Goal: Task Accomplishment & Management: Complete application form

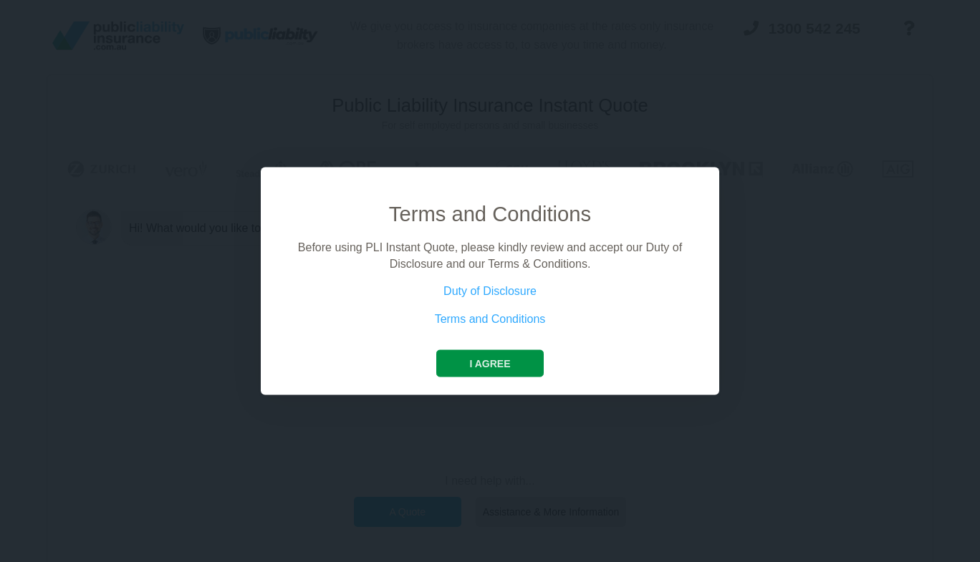
click at [521, 365] on button "I agree" at bounding box center [489, 363] width 107 height 27
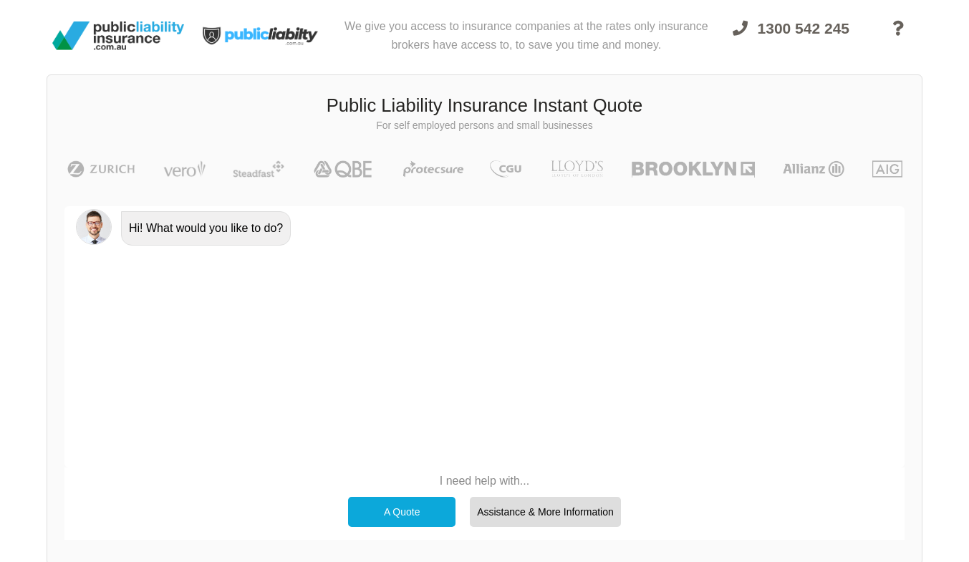
click at [425, 518] on div "A Quote" at bounding box center [401, 512] width 107 height 30
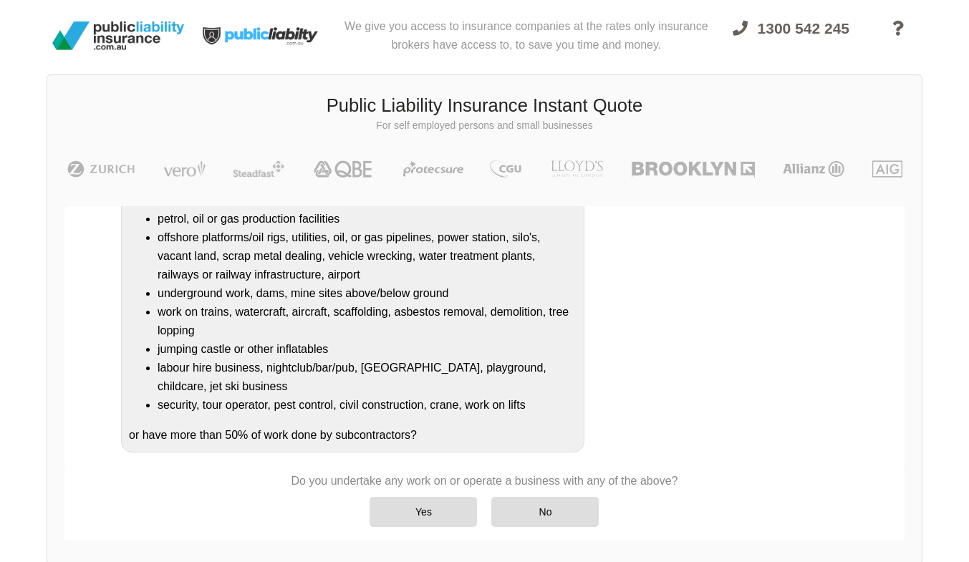
scroll to position [187, 0]
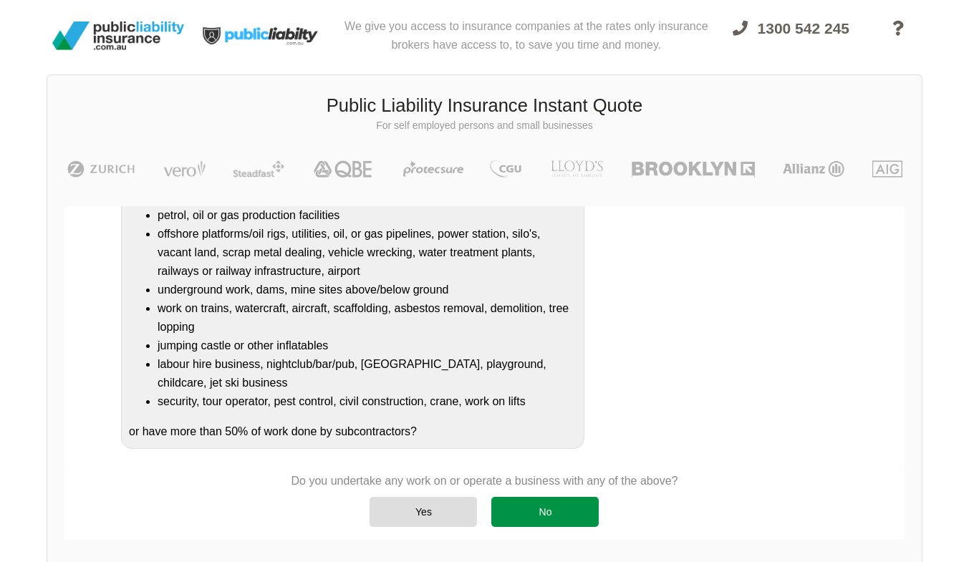
click at [549, 525] on div "No" at bounding box center [544, 512] width 107 height 30
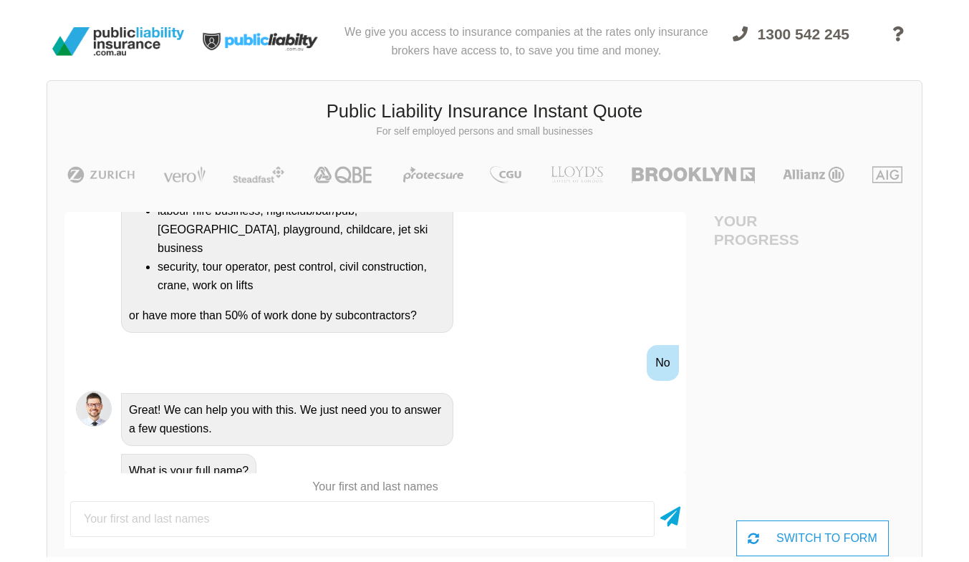
scroll to position [0, 0]
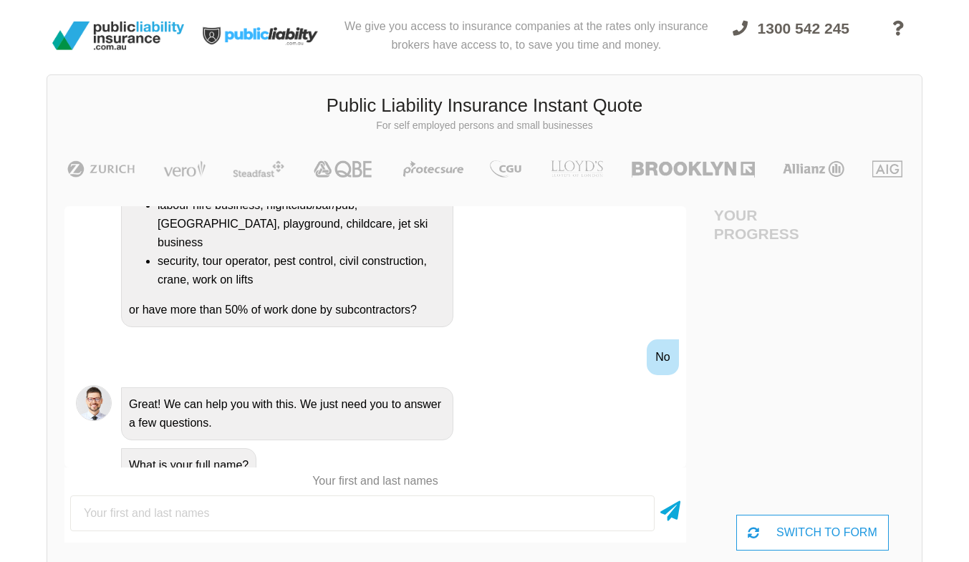
click at [667, 344] on div "No" at bounding box center [663, 357] width 32 height 36
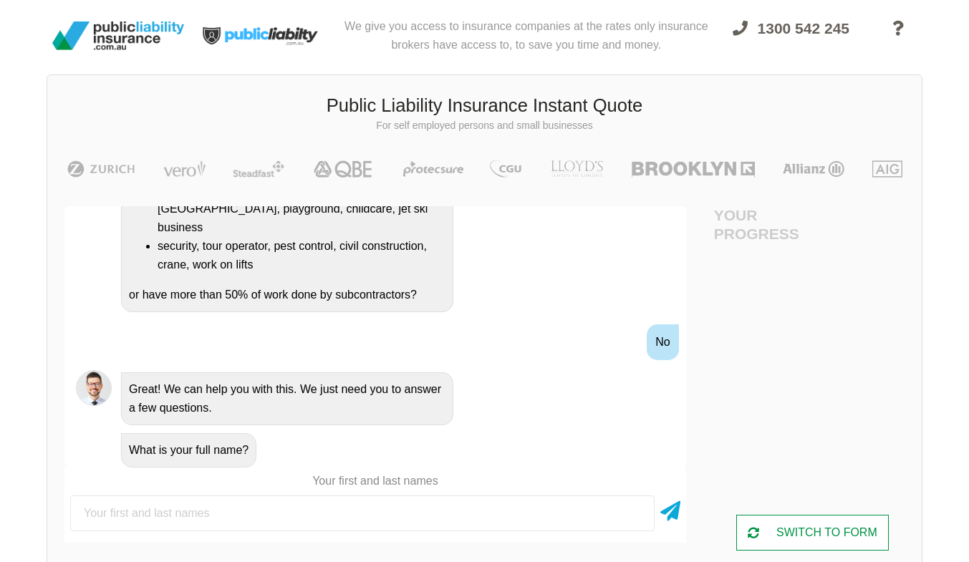
click at [856, 536] on div "SWITCH TO FORM" at bounding box center [812, 533] width 153 height 36
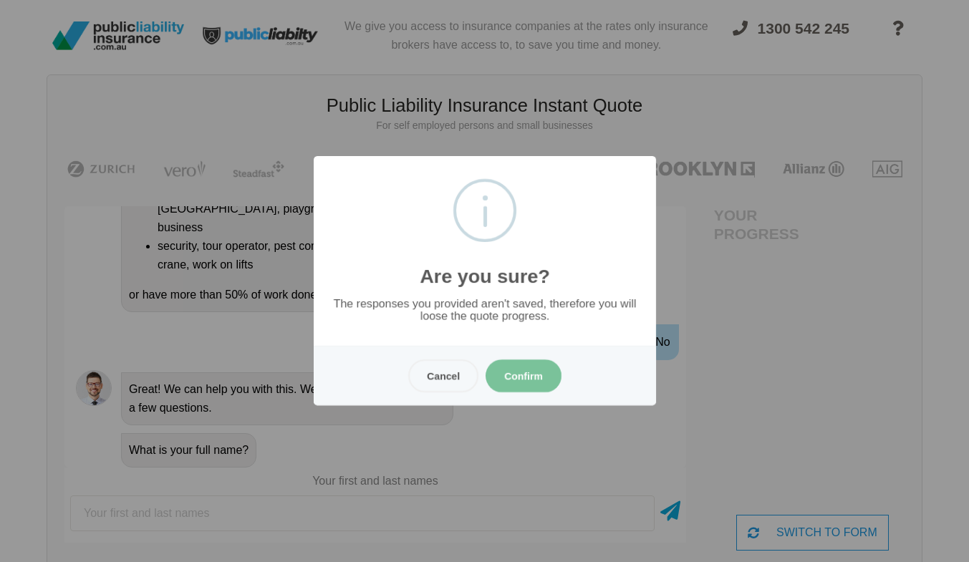
click at [426, 375] on button "Cancel" at bounding box center [443, 375] width 70 height 33
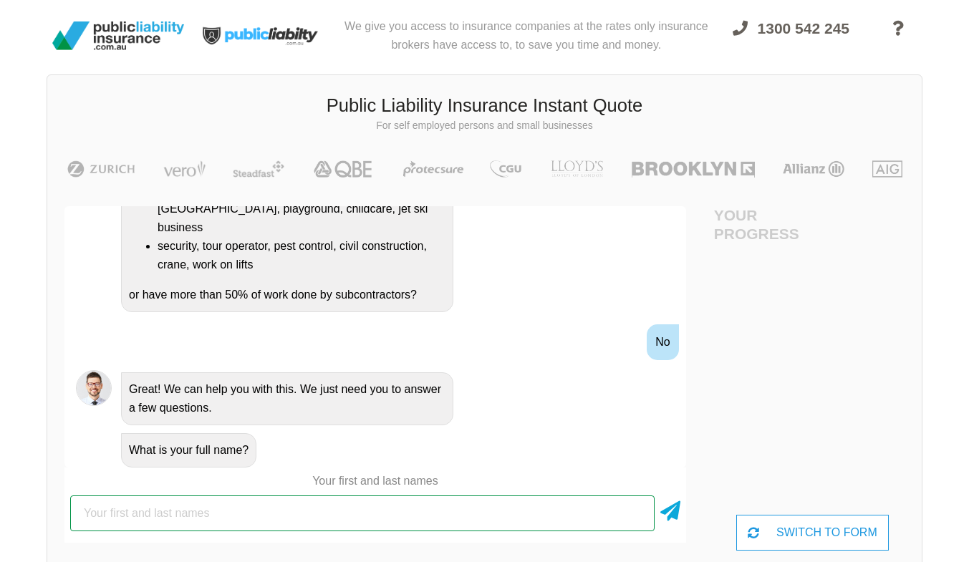
click at [289, 515] on input "text" at bounding box center [362, 514] width 584 height 36
type input "T"
